Goal: Navigation & Orientation: Find specific page/section

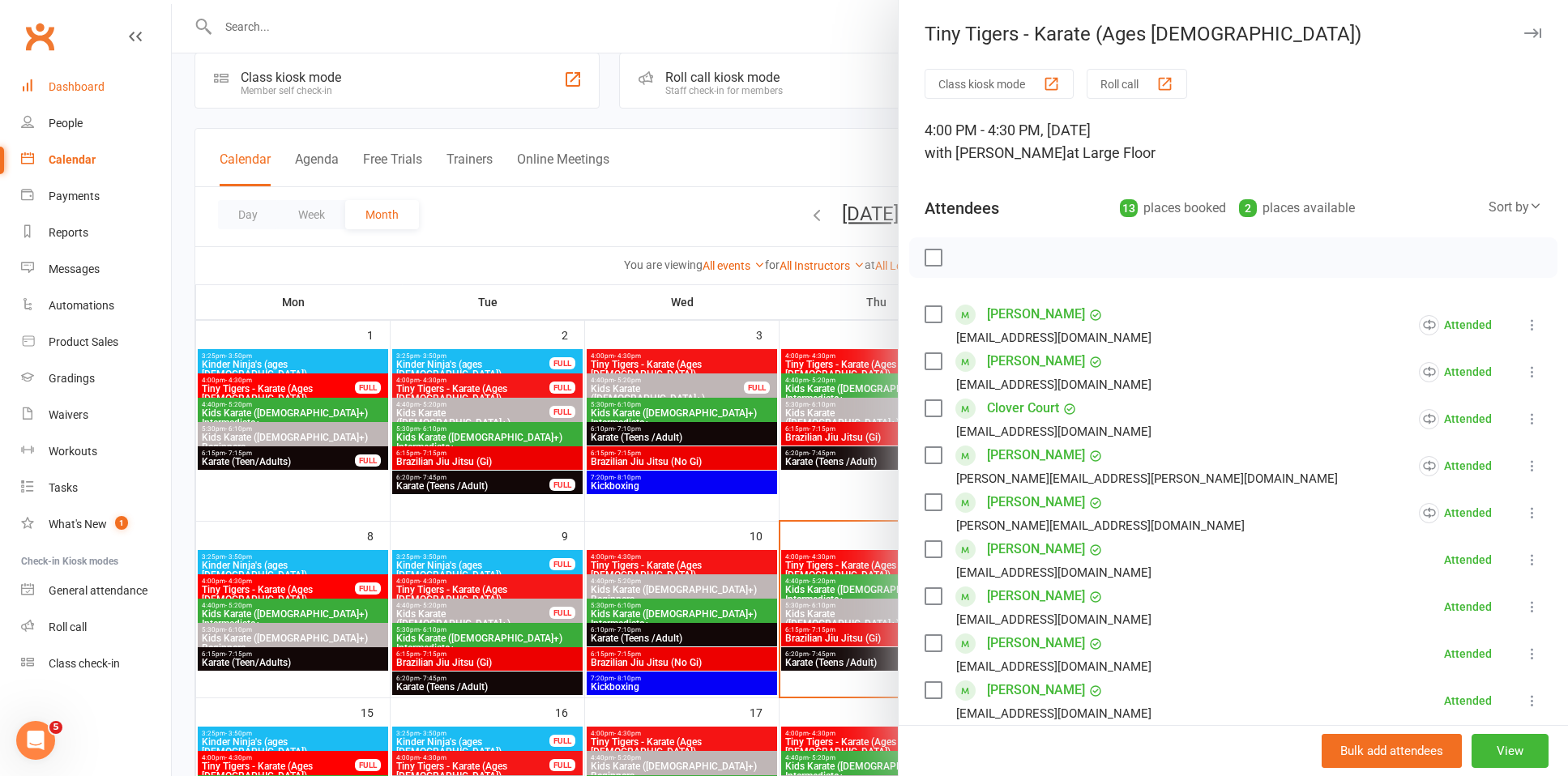
click at [82, 75] on link "Dashboard" at bounding box center [96, 87] width 150 height 37
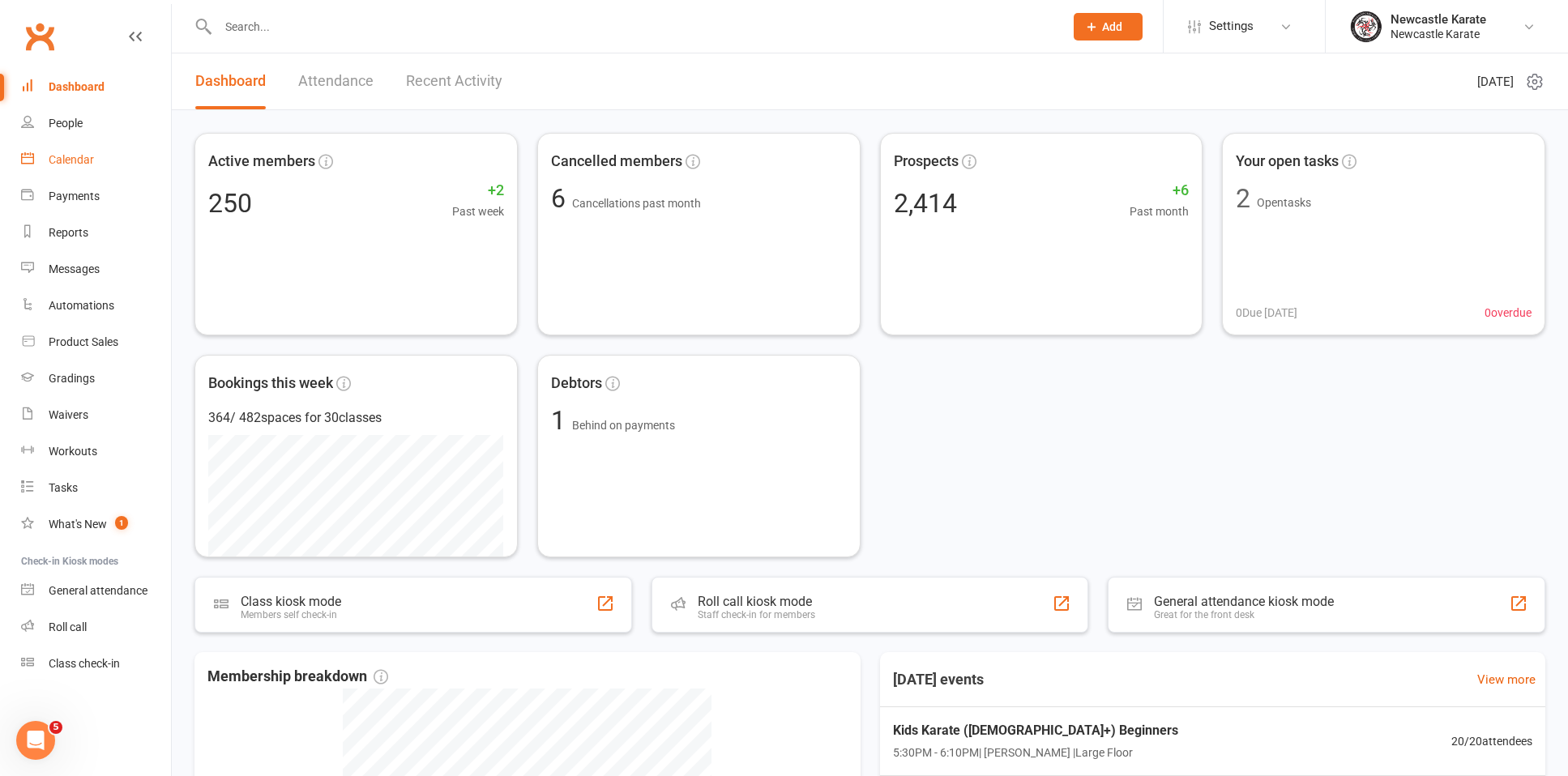
click at [95, 154] on link "Calendar" at bounding box center [96, 160] width 150 height 37
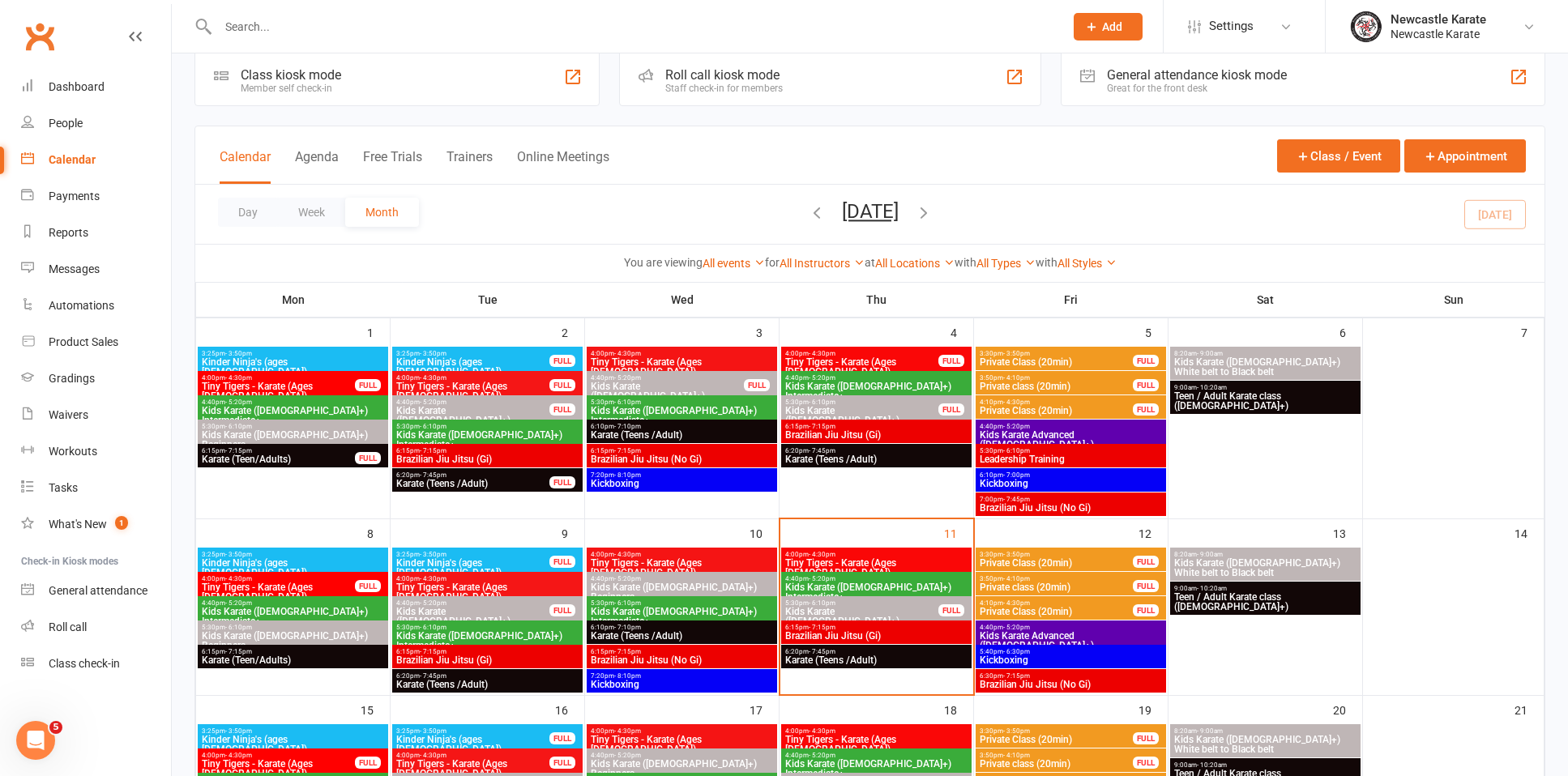
scroll to position [57, 0]
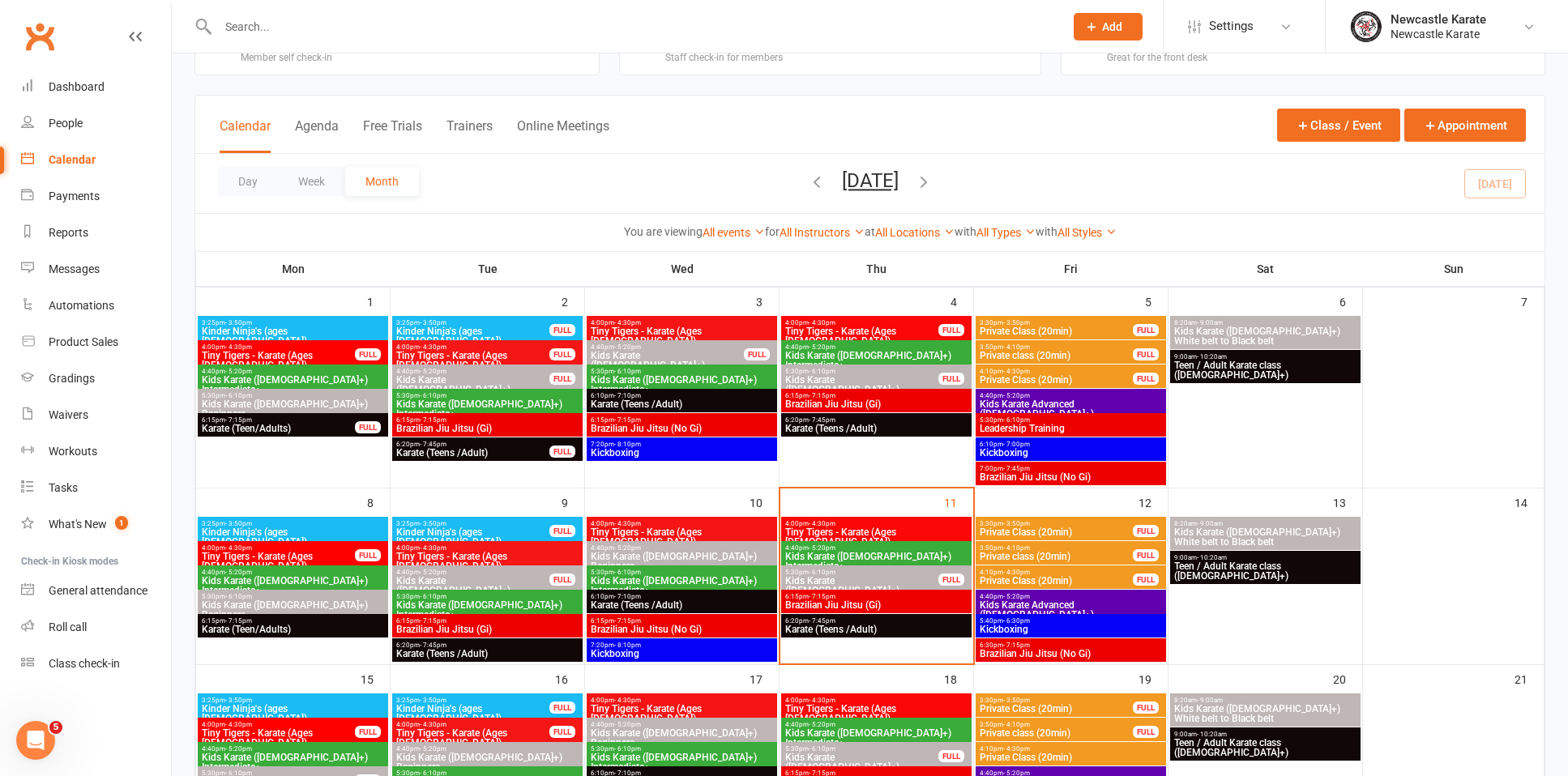
click at [852, 621] on span "6:20pm - 7:45pm" at bounding box center [876, 621] width 184 height 7
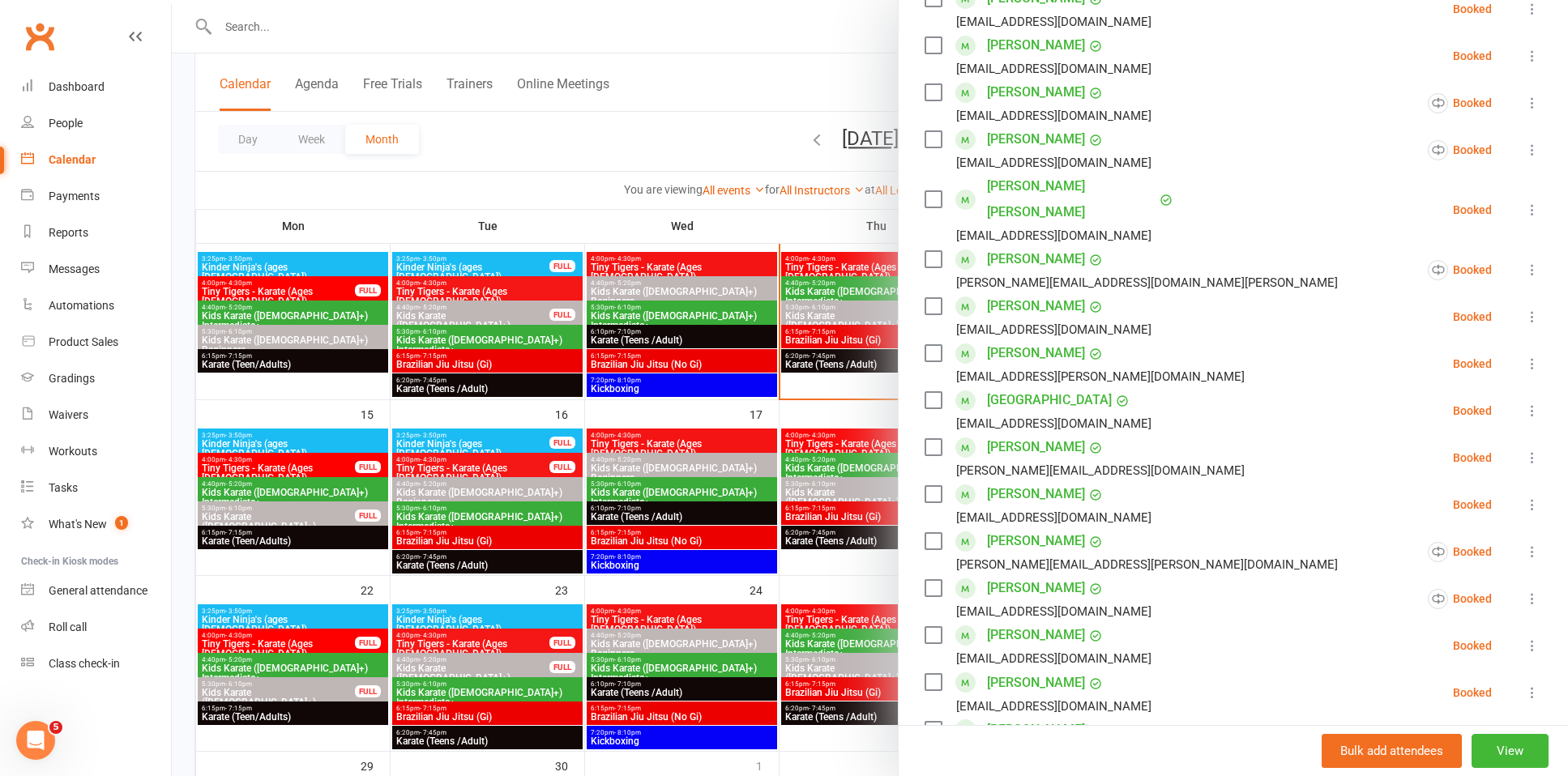
scroll to position [526, 0]
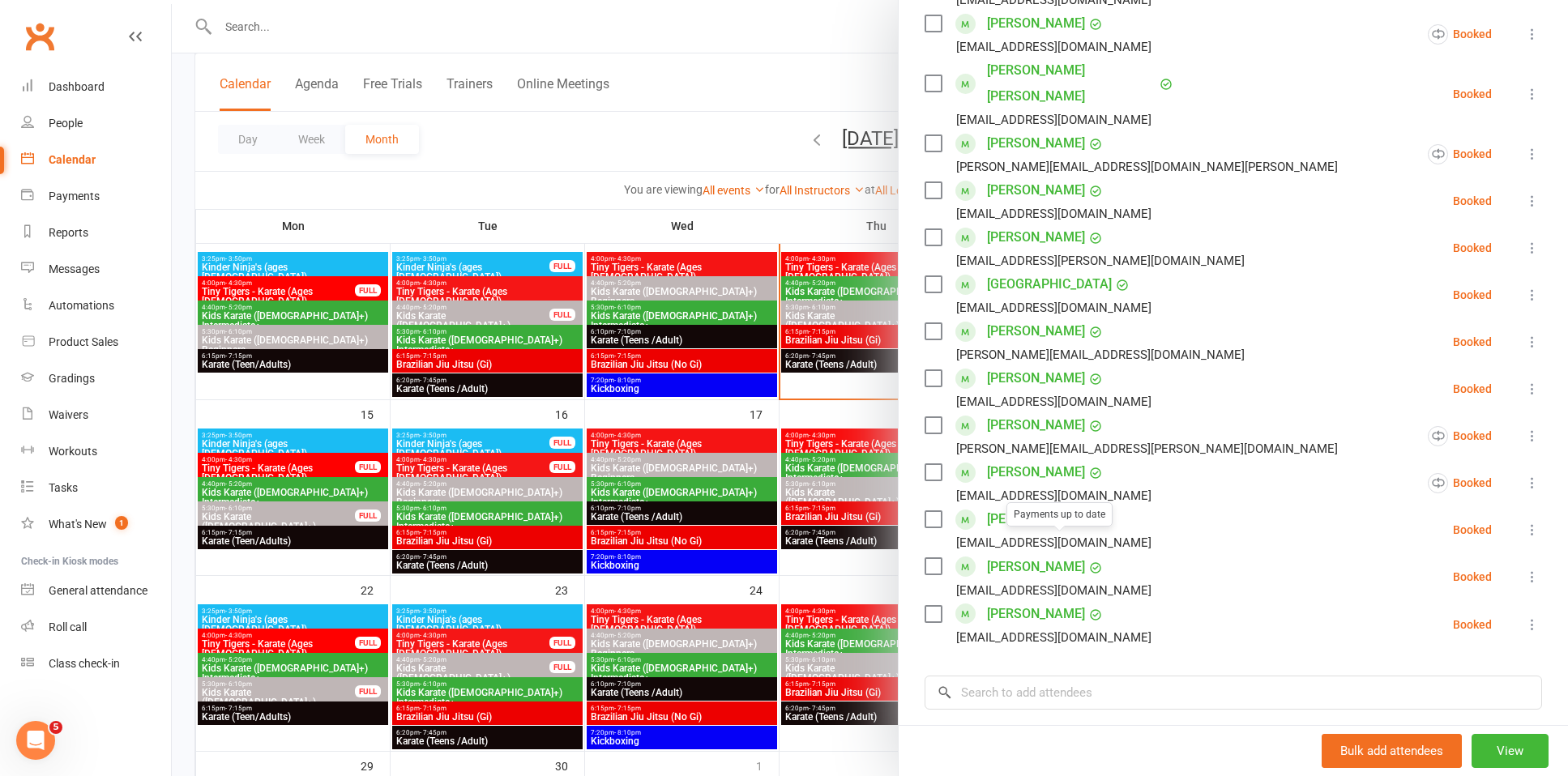
click at [841, 399] on div at bounding box center [869, 388] width 1396 height 776
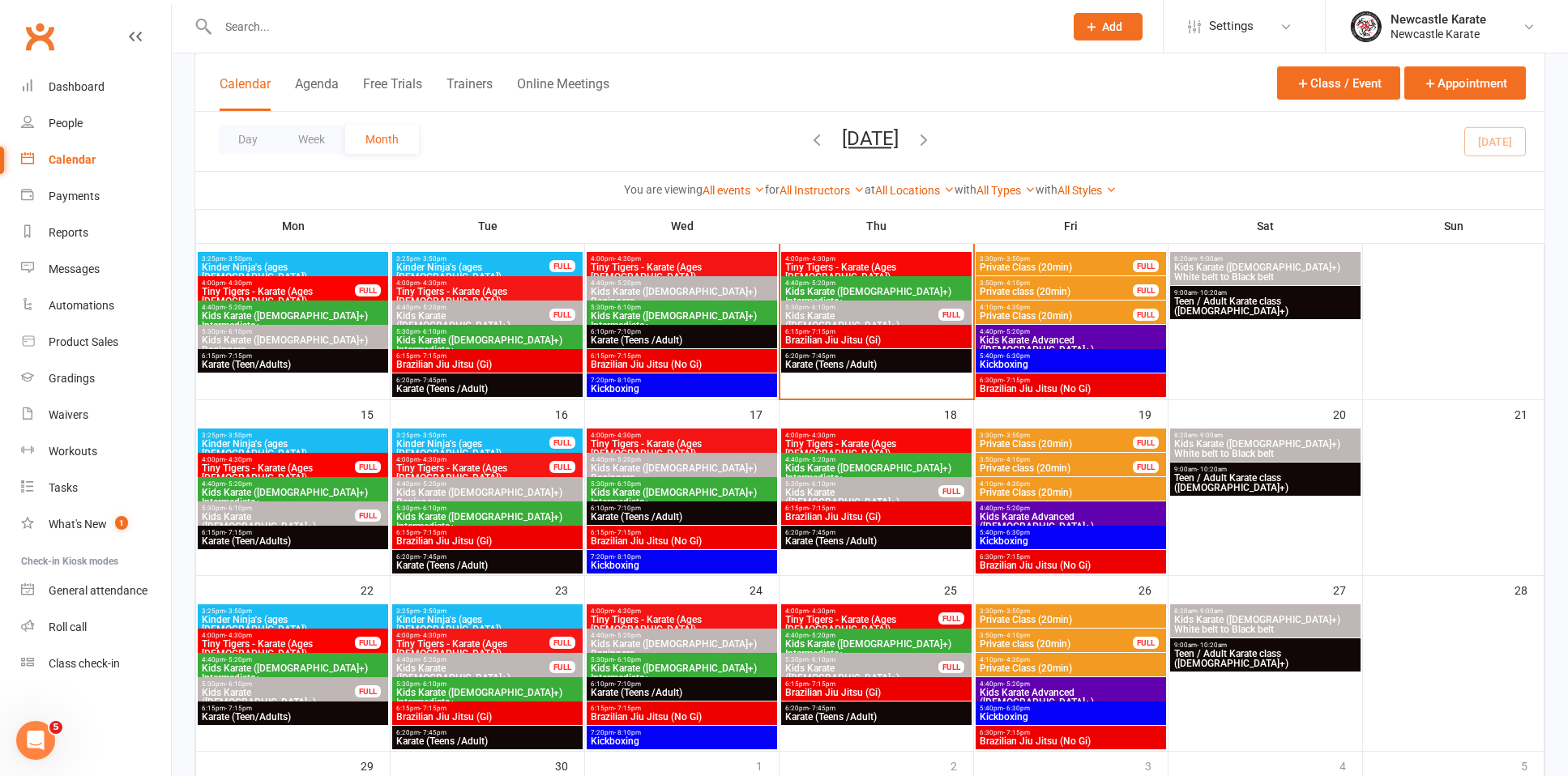
click at [847, 365] on span "Karate (Teens /Adult)" at bounding box center [876, 364] width 184 height 10
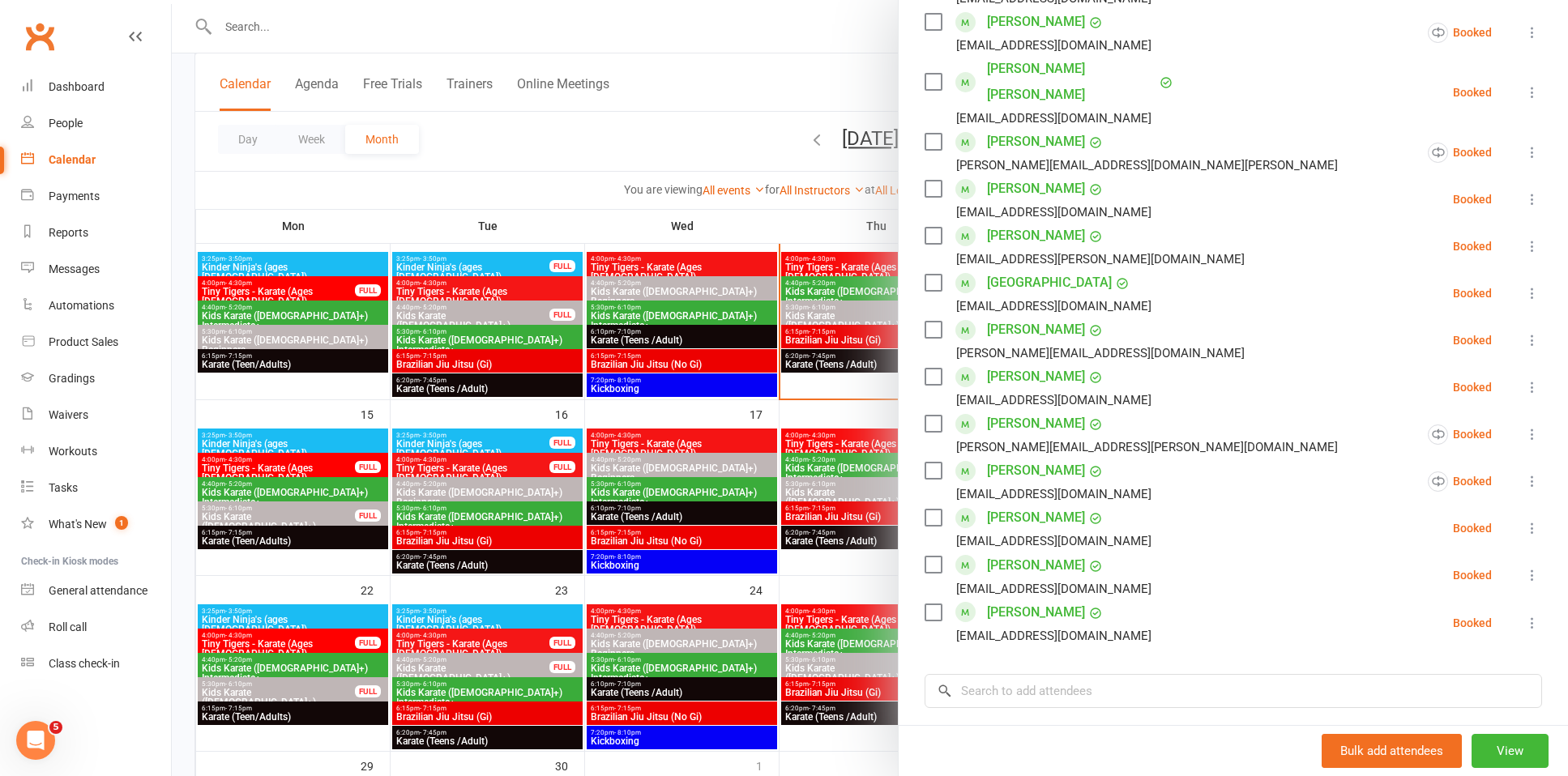
scroll to position [524, 0]
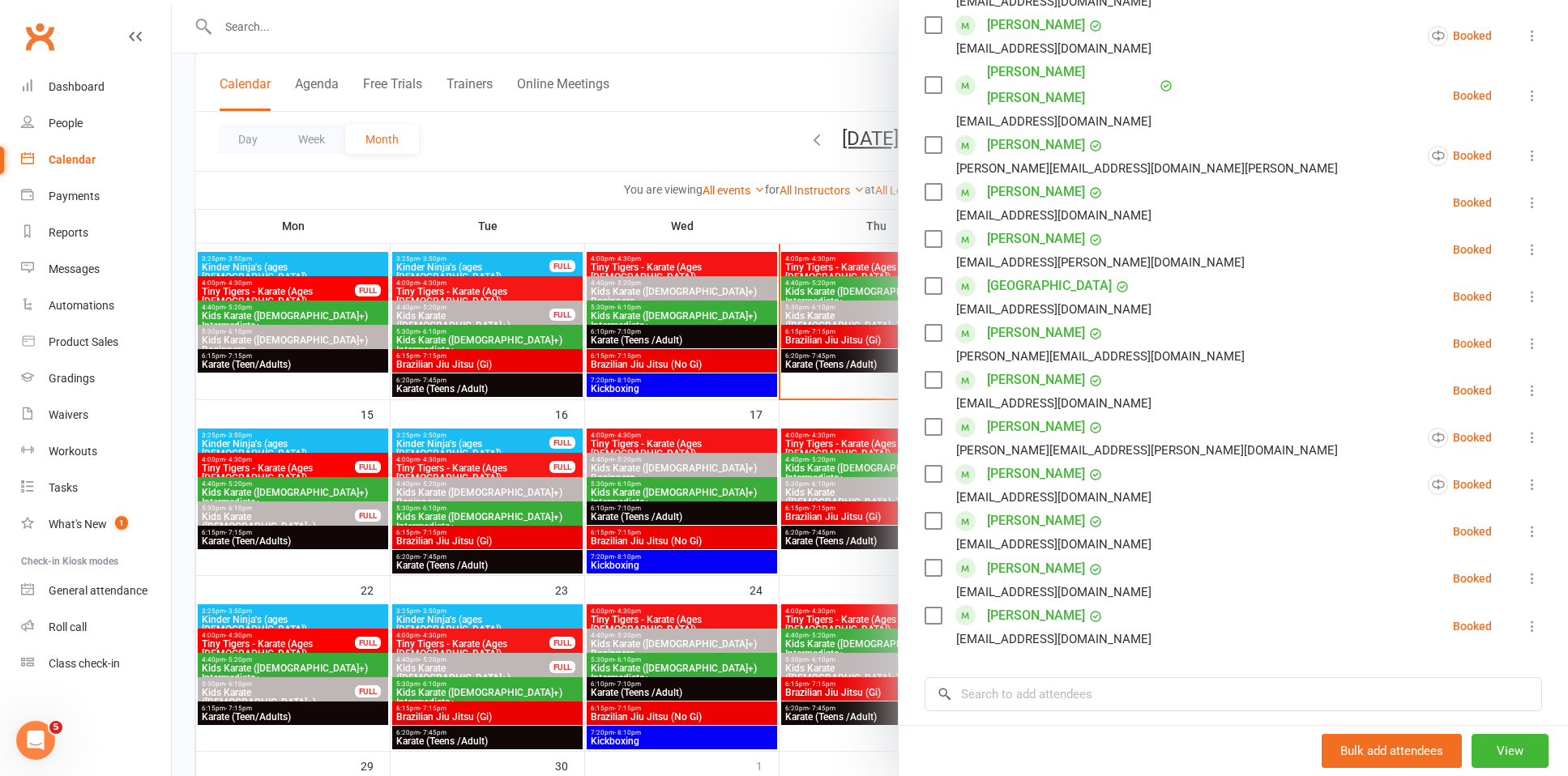
click at [737, 363] on div at bounding box center [869, 388] width 1396 height 776
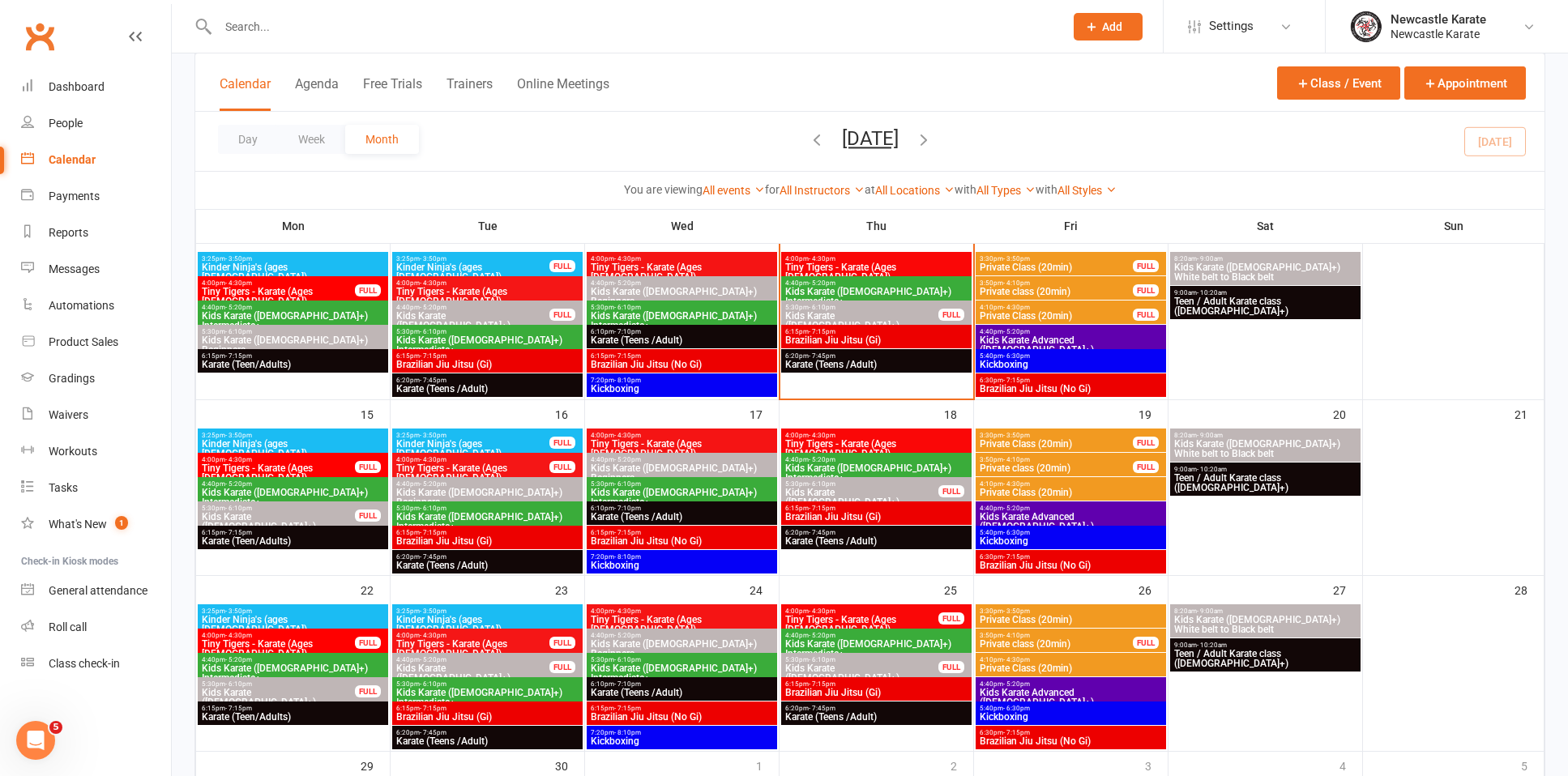
click at [361, 43] on div at bounding box center [624, 26] width 858 height 53
click at [371, 29] on input "text" at bounding box center [632, 26] width 839 height 23
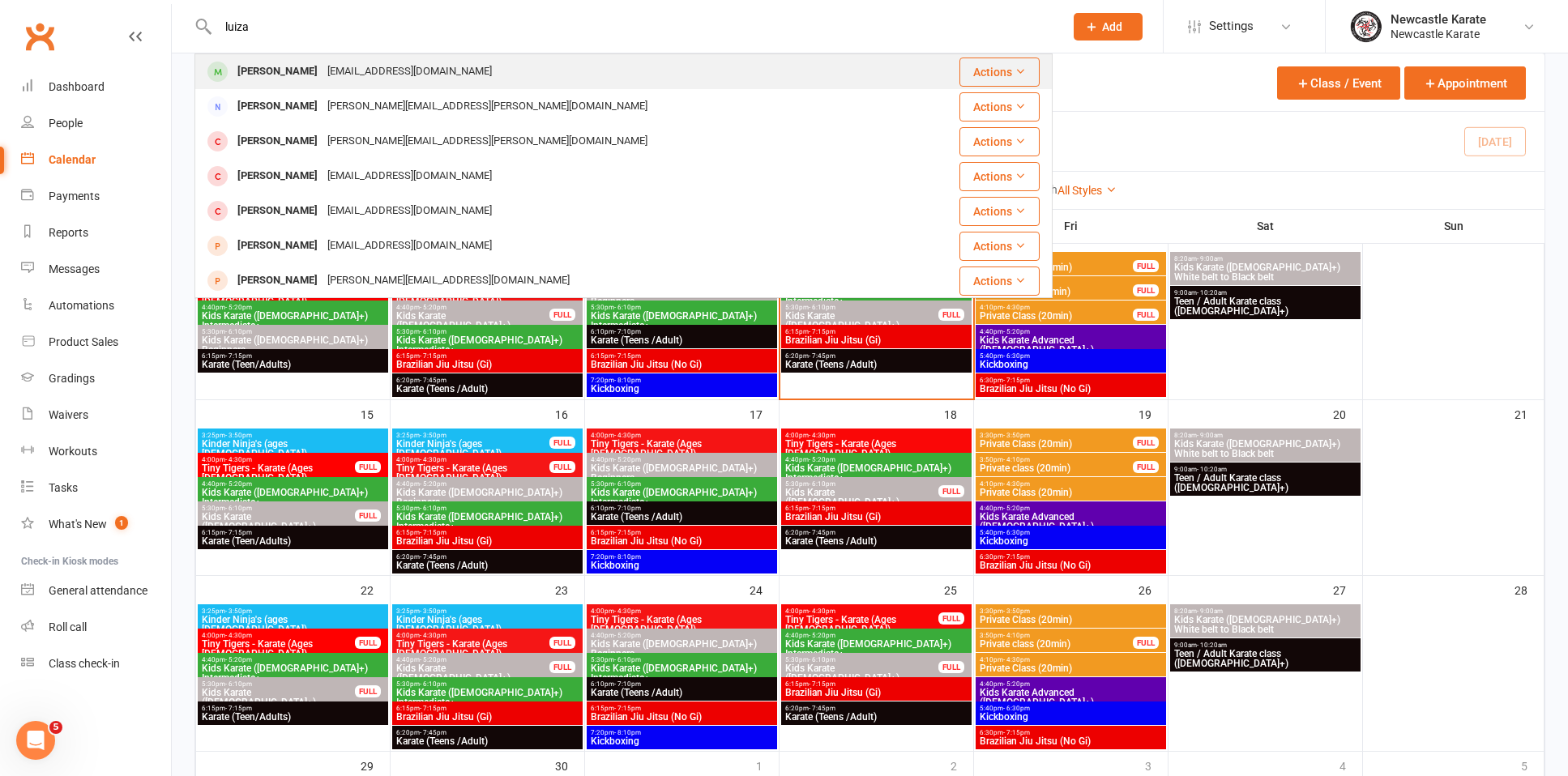
type input "luiza"
click at [322, 75] on div "[PERSON_NAME]" at bounding box center [278, 72] width 89 height 24
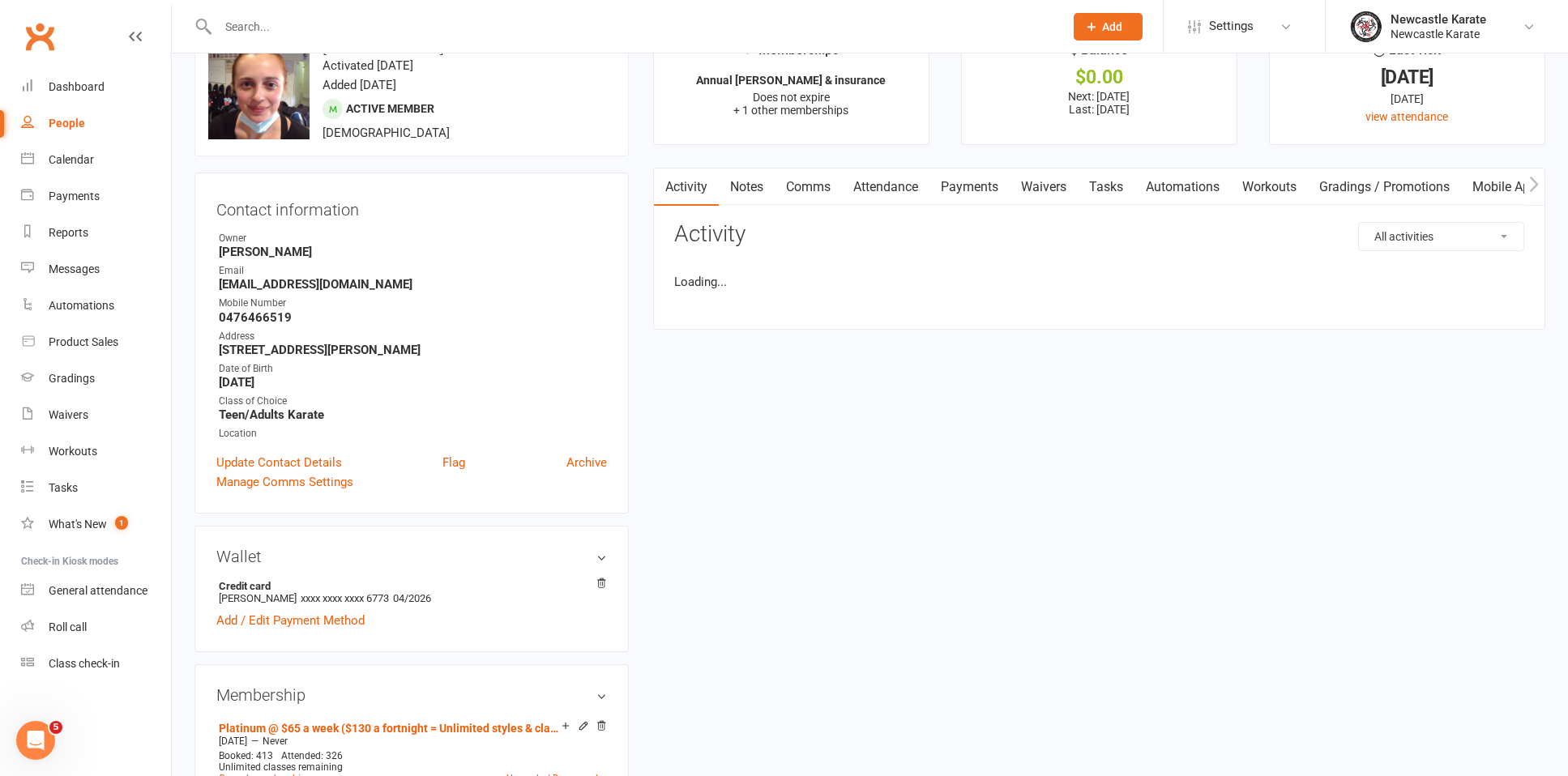
scroll to position [83, 0]
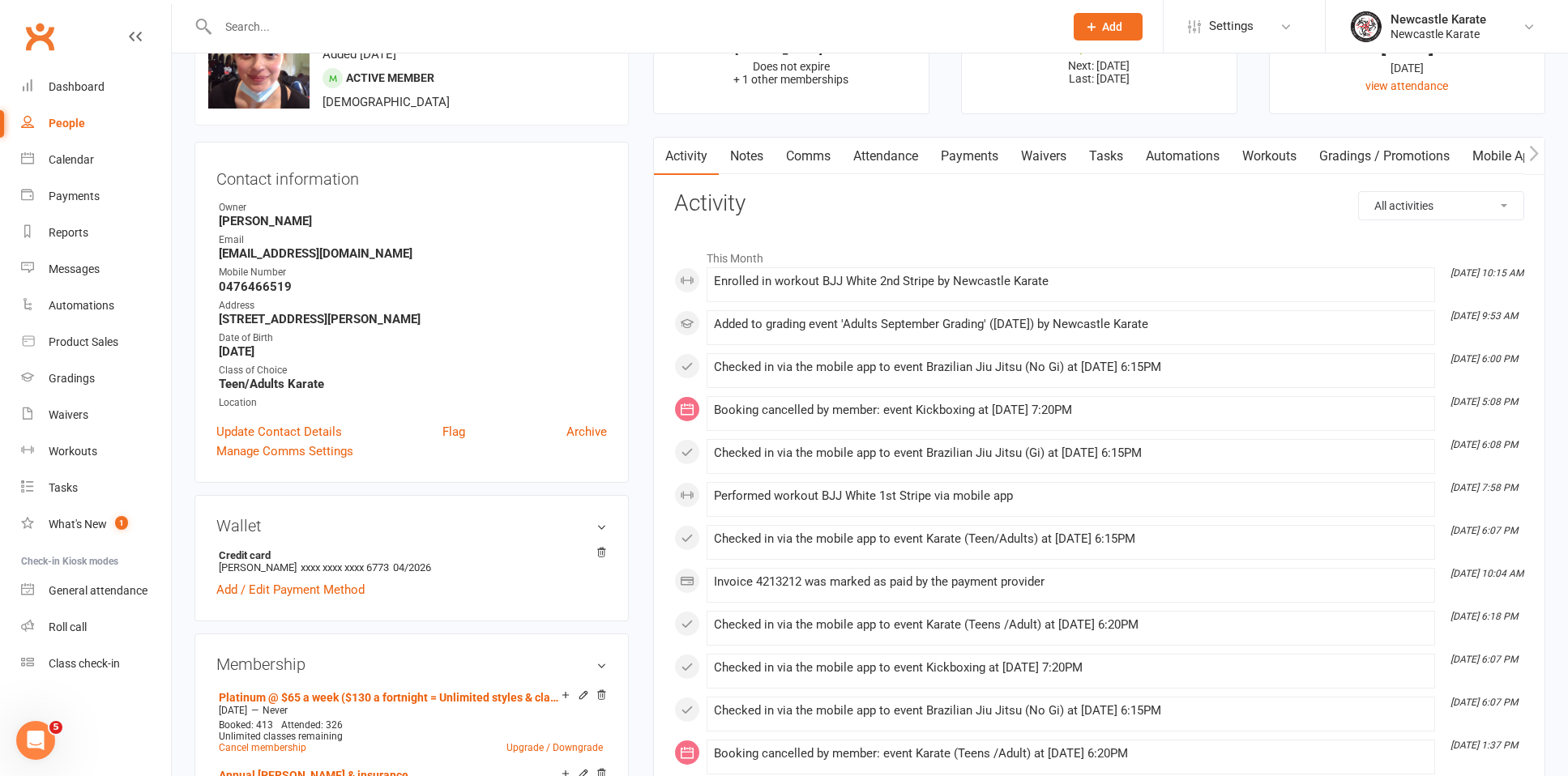
click at [878, 159] on link "Attendance" at bounding box center [886, 156] width 88 height 37
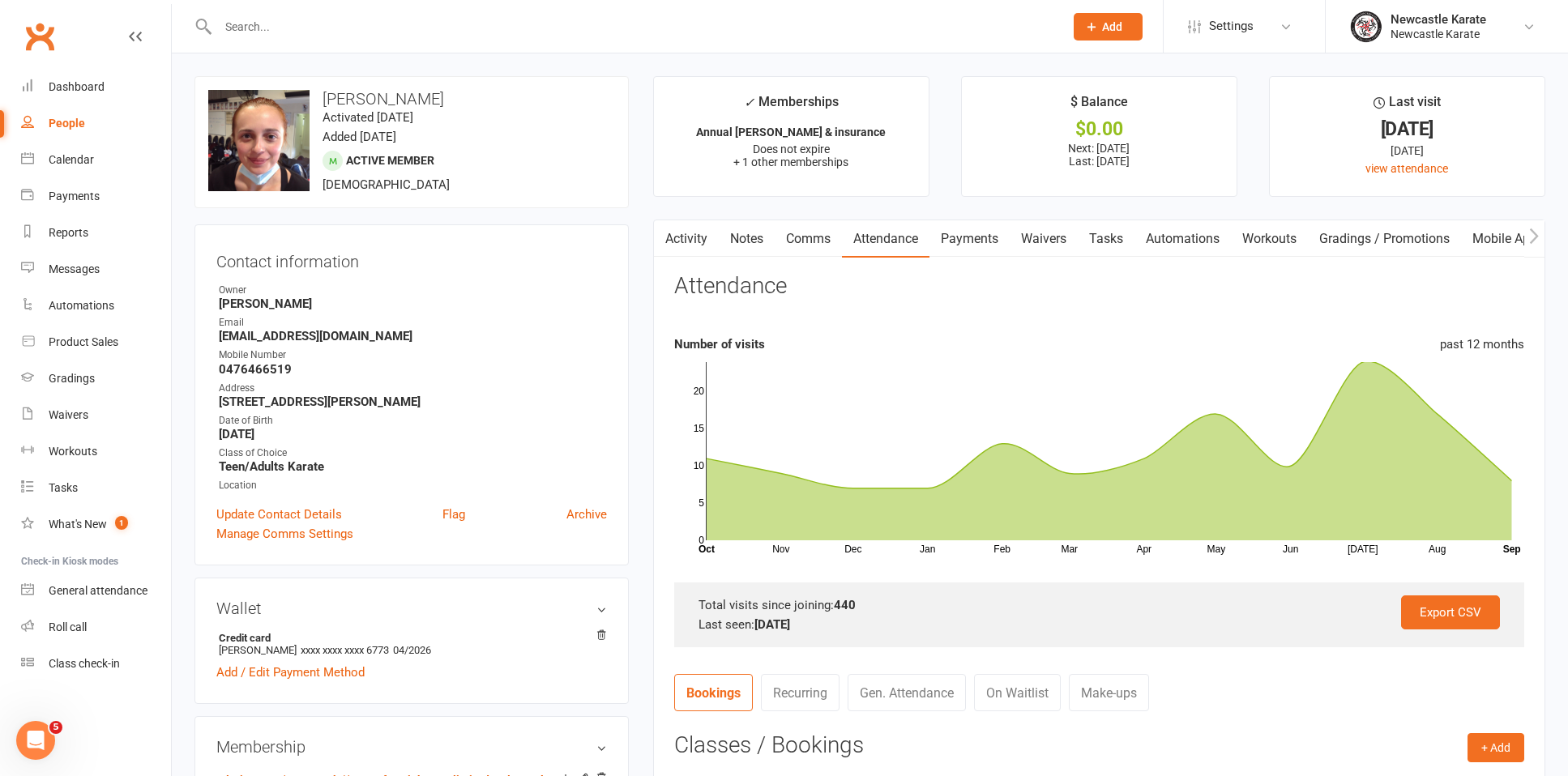
click at [693, 226] on link "Activity" at bounding box center [686, 238] width 65 height 37
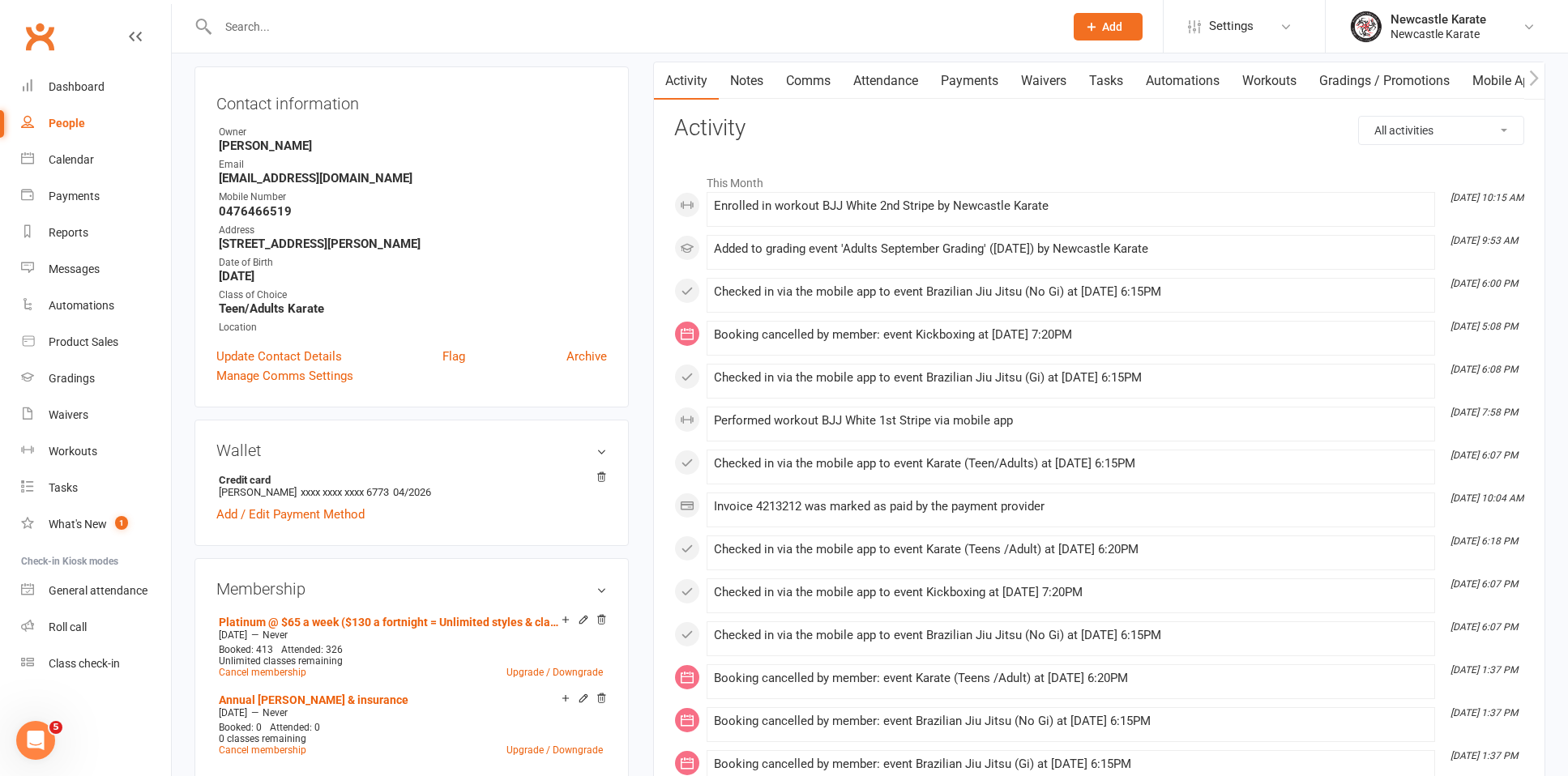
scroll to position [141, 0]
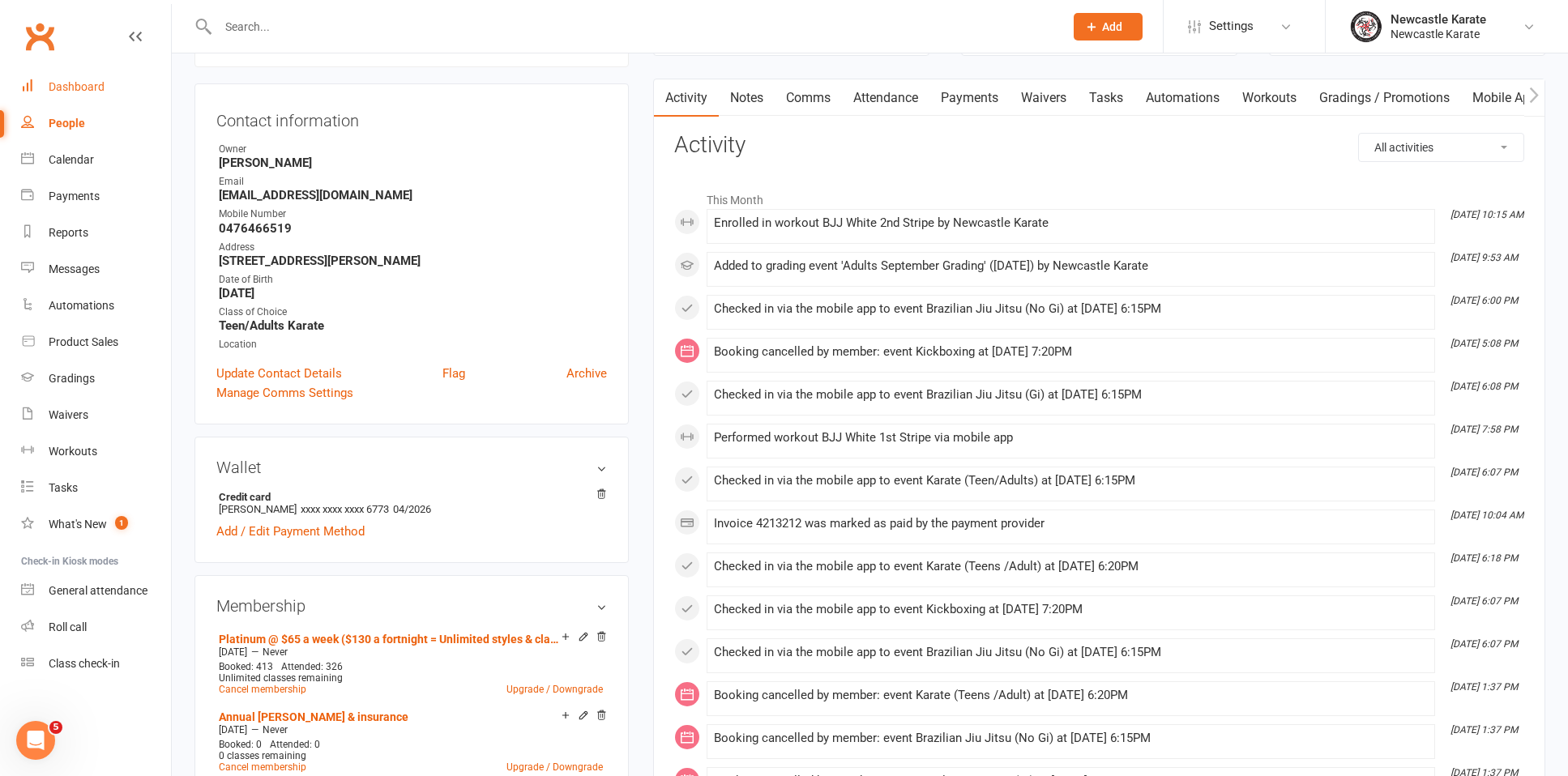
click at [102, 79] on link "Dashboard" at bounding box center [96, 87] width 150 height 37
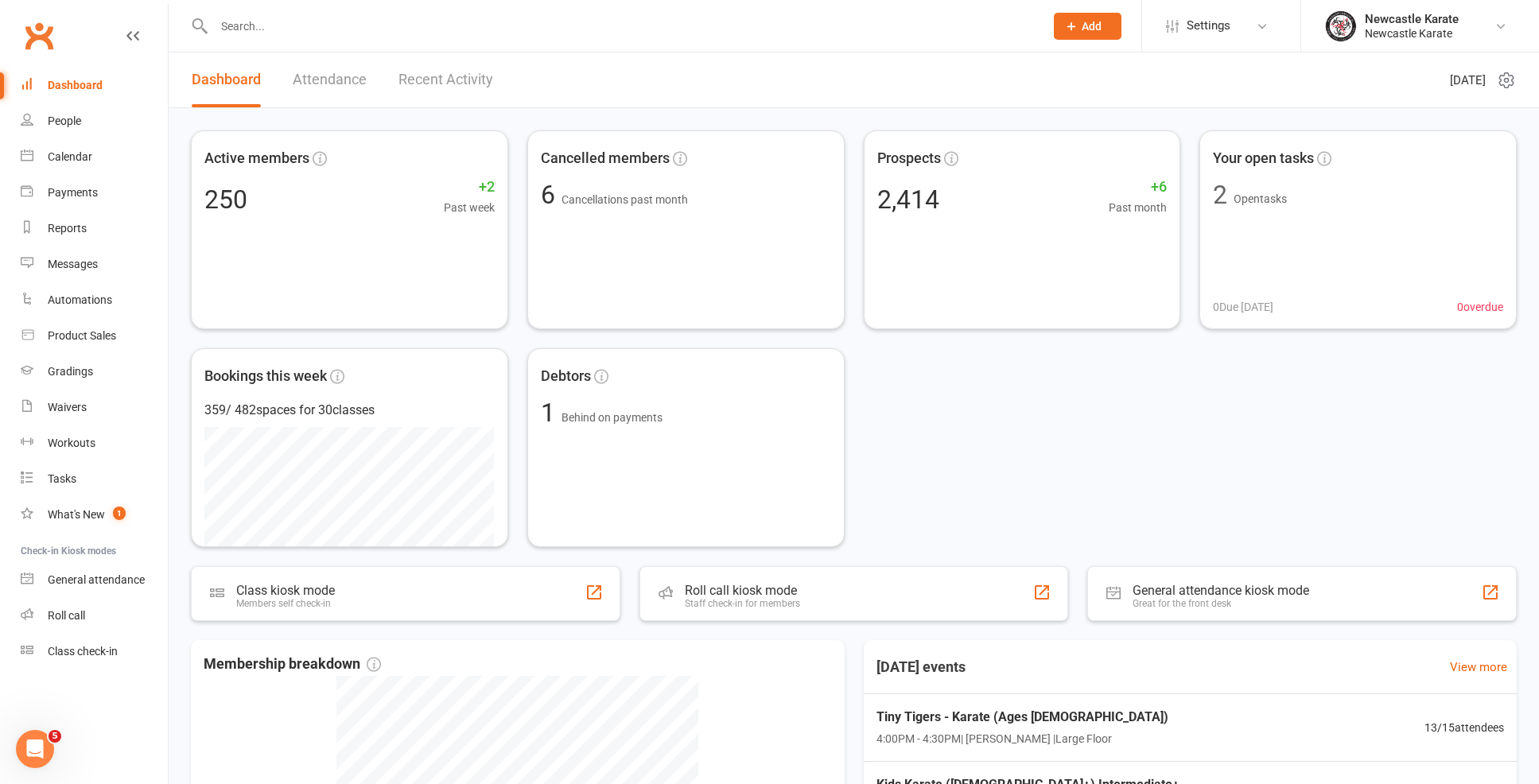
click at [445, 86] on link "Recent Activity" at bounding box center [446, 80] width 95 height 55
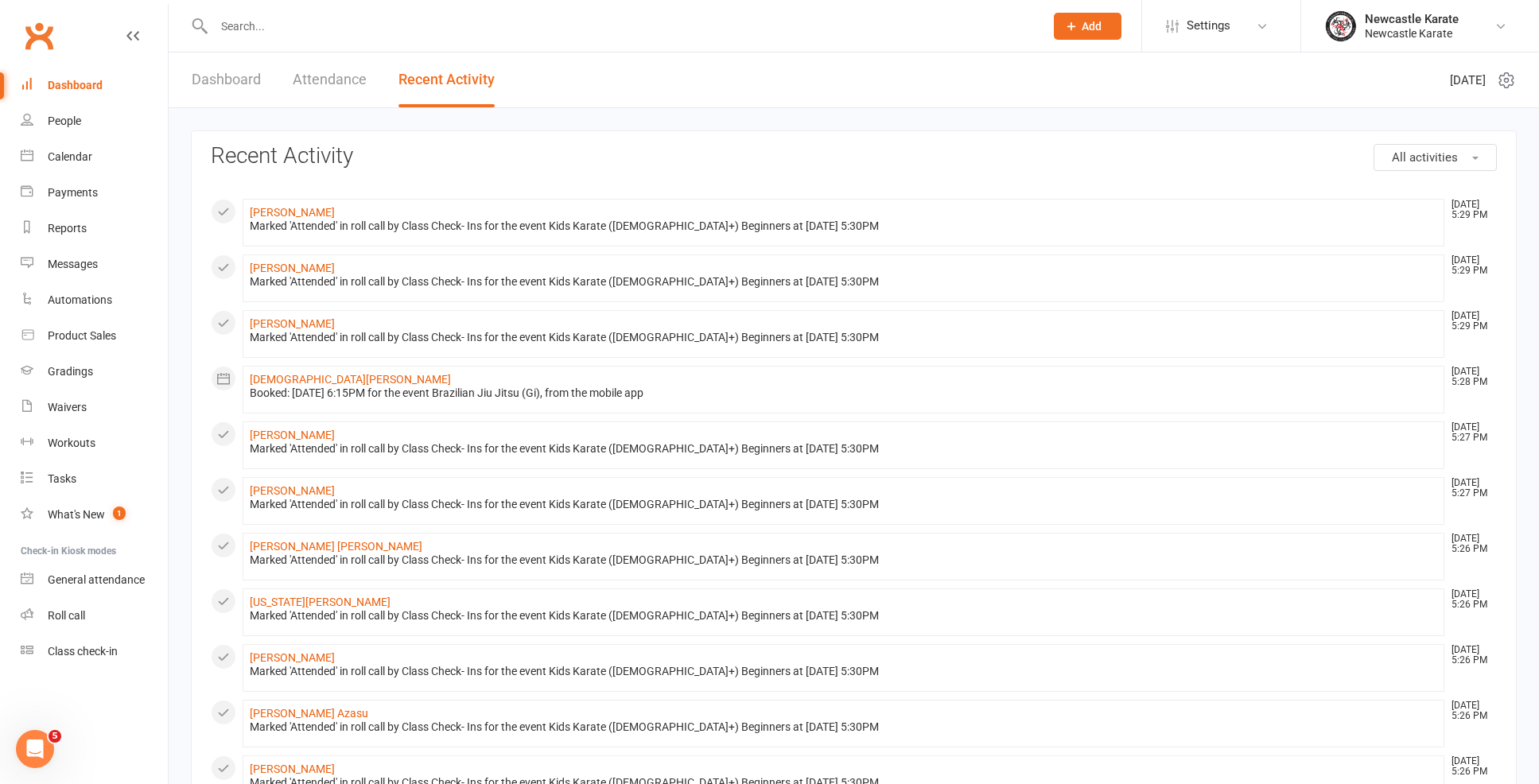
click at [246, 86] on link "Dashboard" at bounding box center [226, 80] width 69 height 55
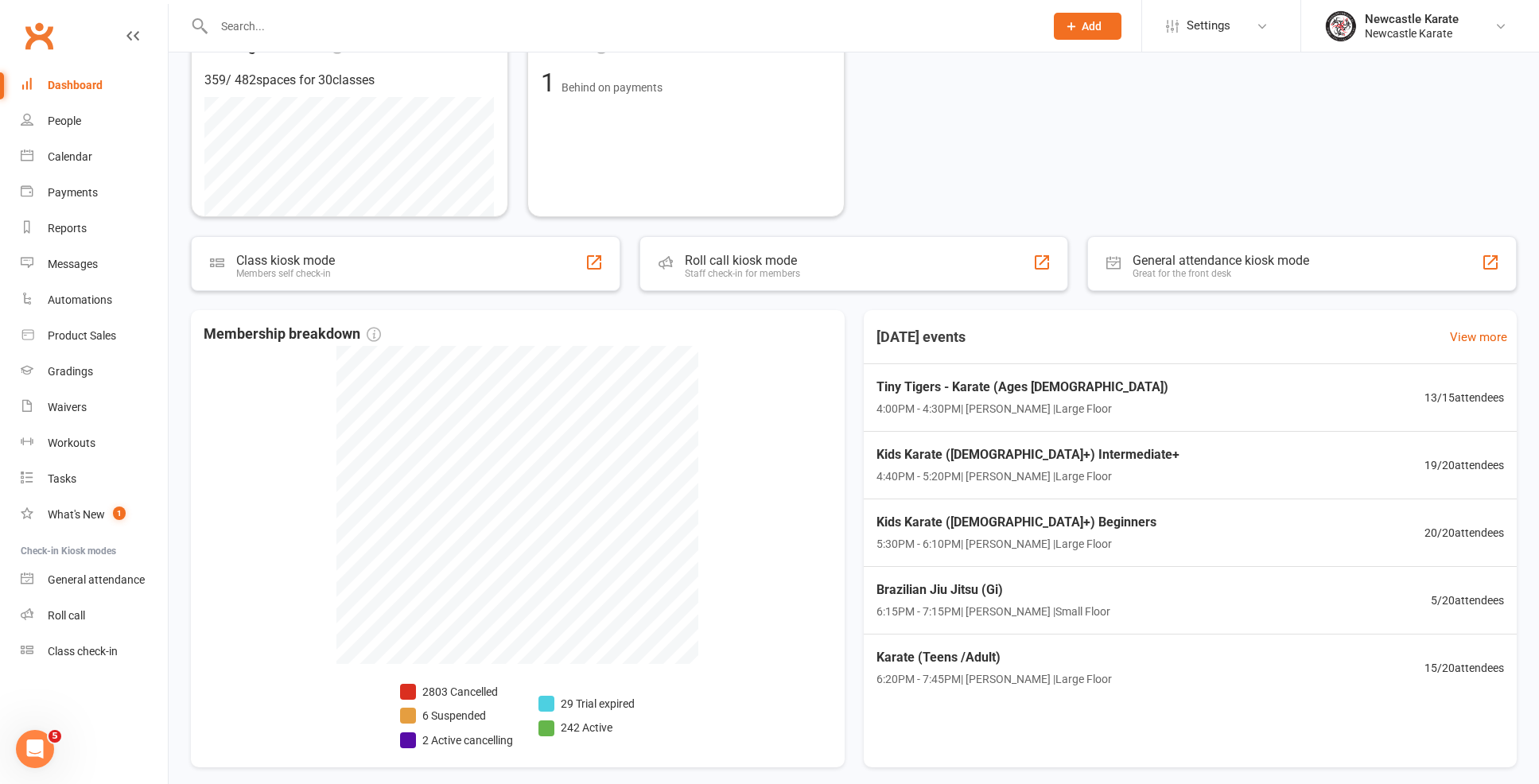
scroll to position [391, 0]
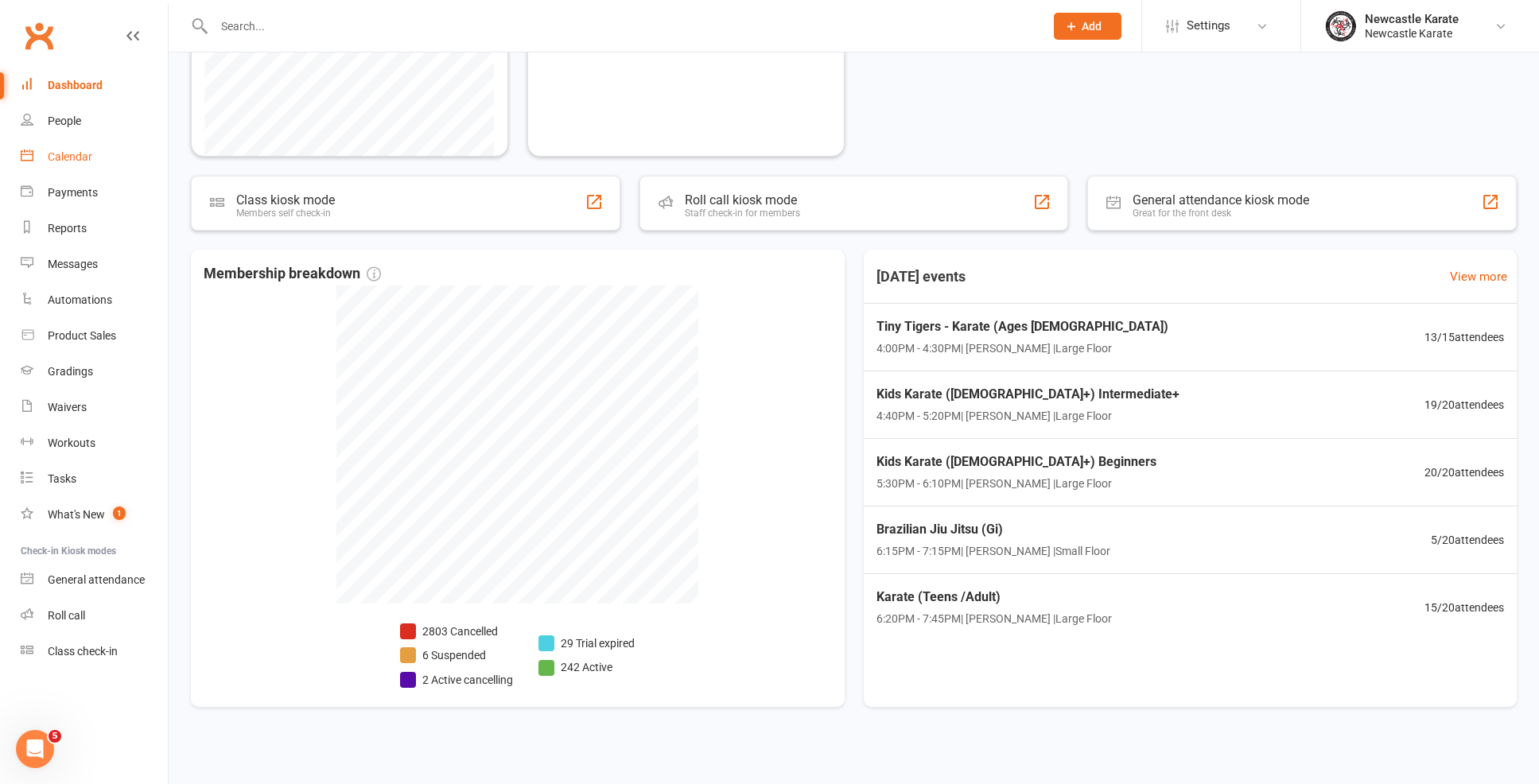
click at [113, 165] on link "Calendar" at bounding box center [94, 157] width 147 height 36
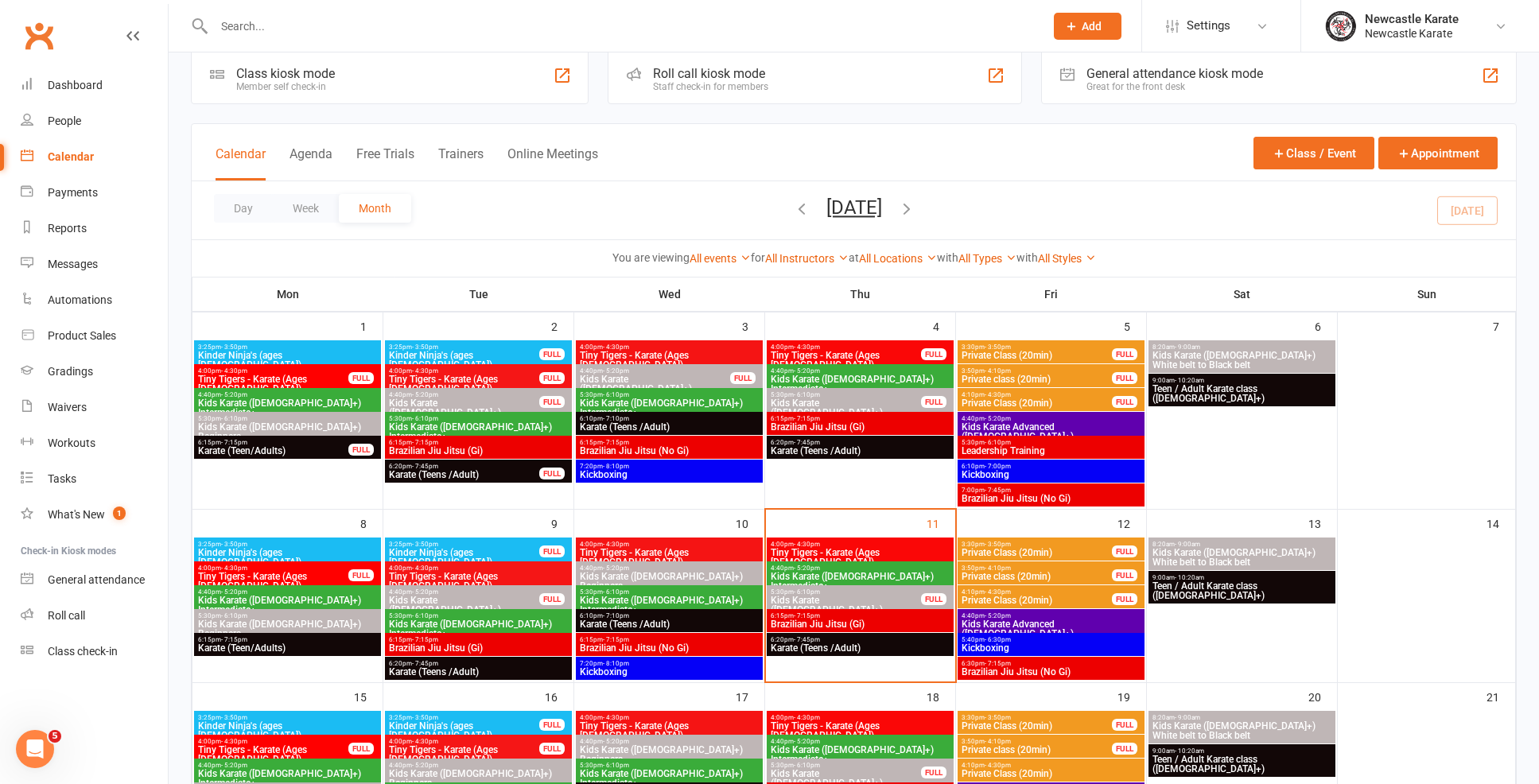
scroll to position [109, 0]
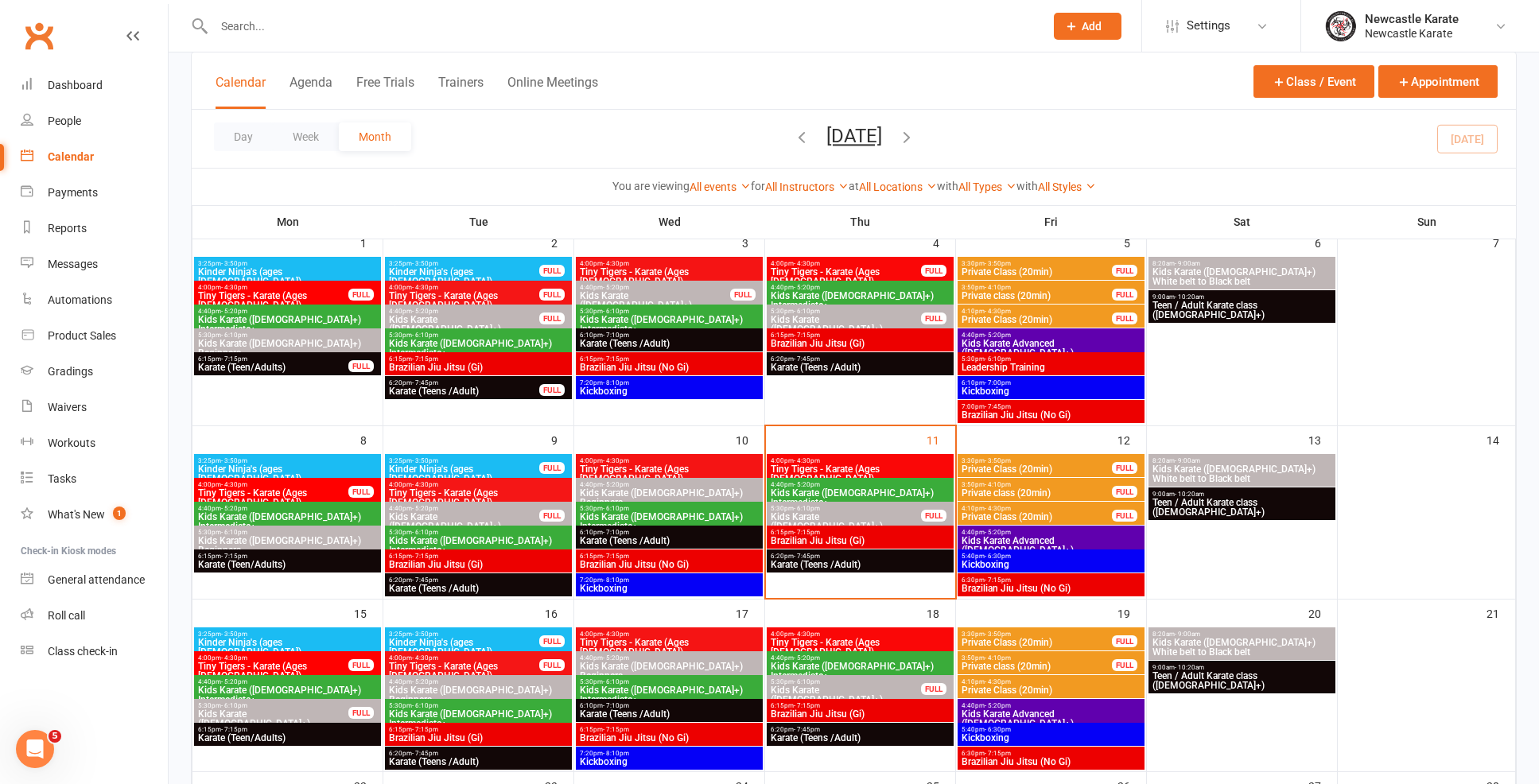
click at [917, 538] on span "Brazilian Jiu Jitsu (Gi)" at bounding box center [860, 540] width 180 height 10
